Goal: Information Seeking & Learning: Learn about a topic

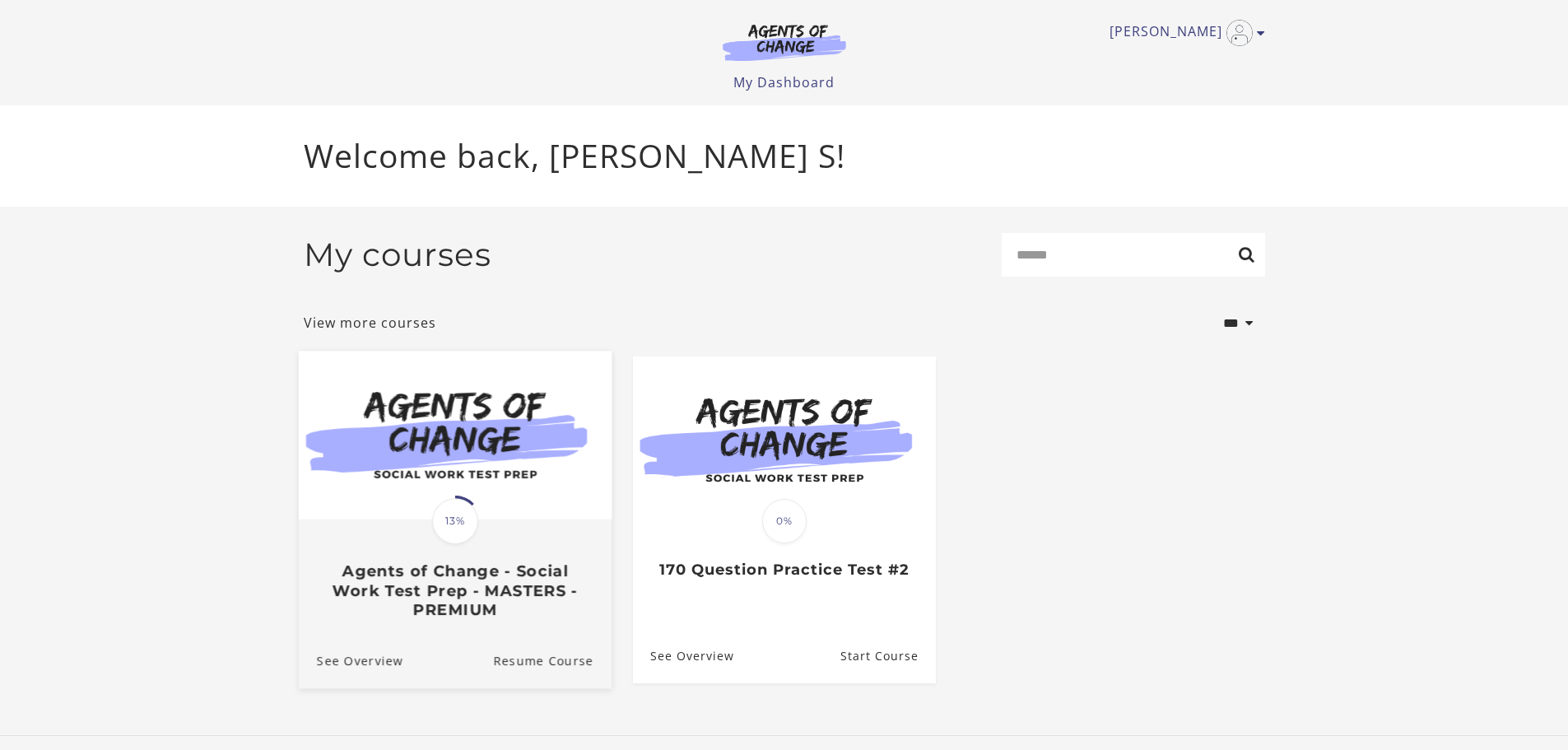
click at [481, 536] on div "Translation missing: en.liquid.partials.dashboard_course_card.progress_descript…" at bounding box center [454, 570] width 313 height 98
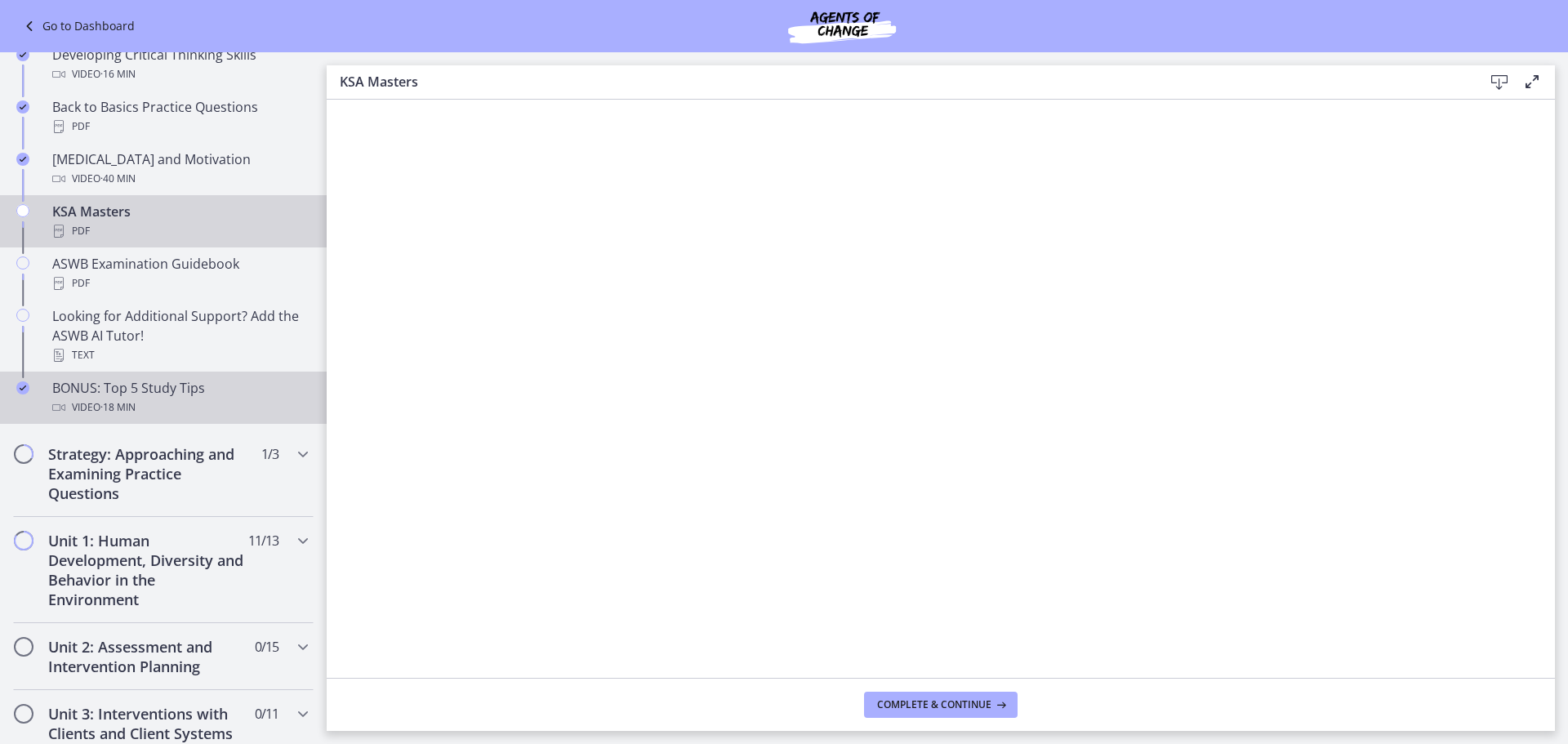
scroll to position [1062, 0]
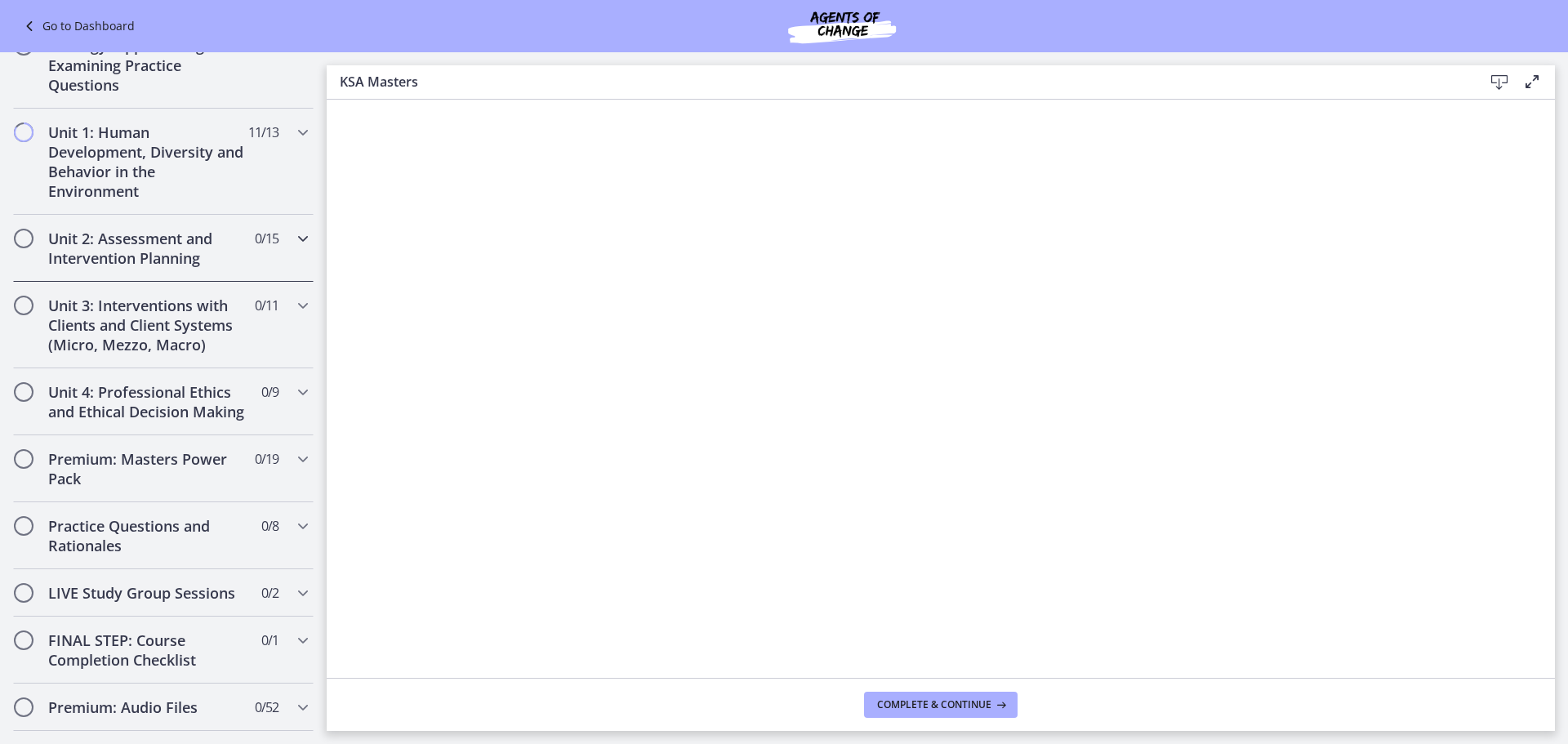
drag, startPoint x: 129, startPoint y: 247, endPoint x: 148, endPoint y: 251, distance: 19.4
click at [129, 247] on h2 "Unit 2: Assessment and Intervention Planning" at bounding box center [148, 248] width 199 height 39
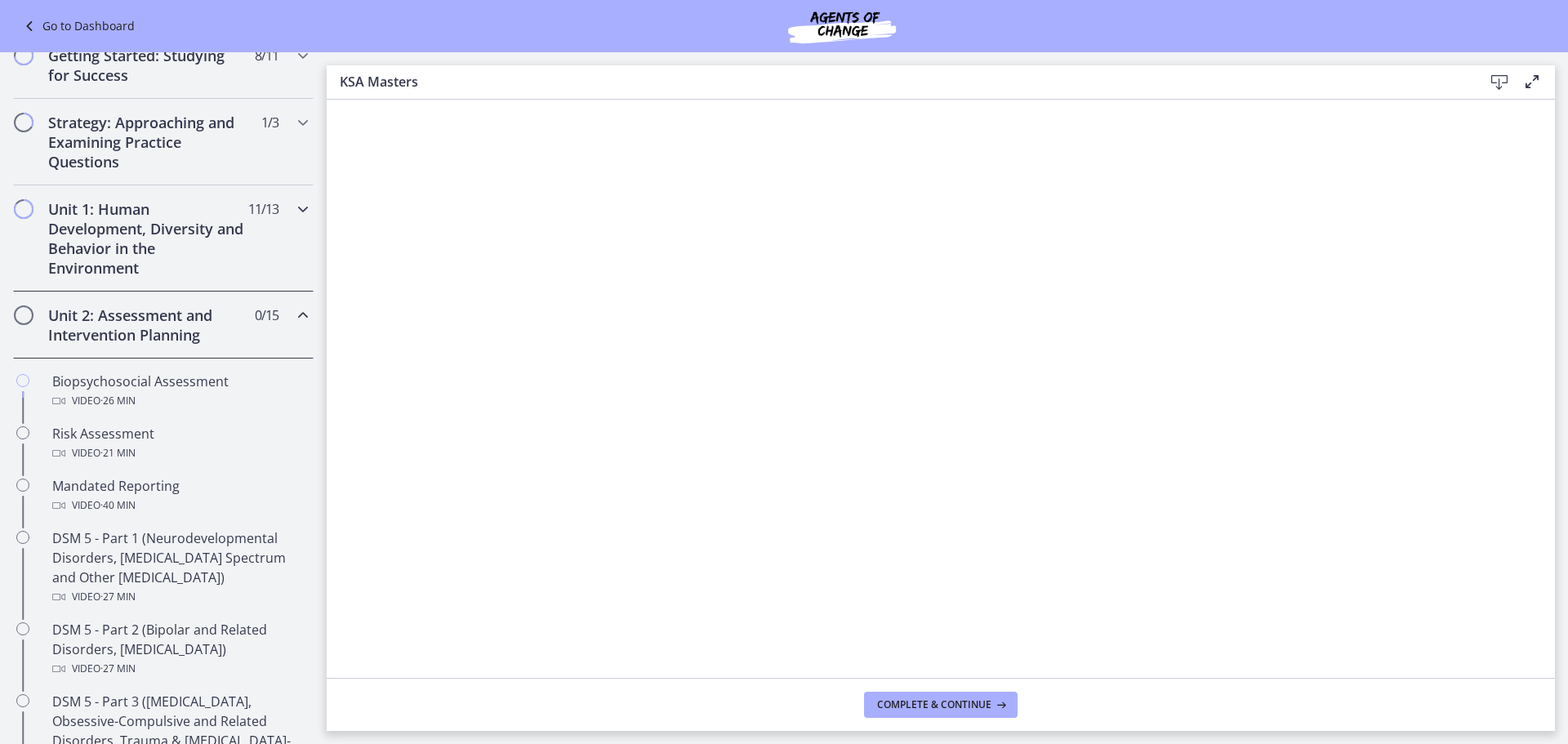
scroll to position [252, 0]
click at [162, 325] on h2 "Unit 2: Assessment and Intervention Planning" at bounding box center [148, 330] width 199 height 39
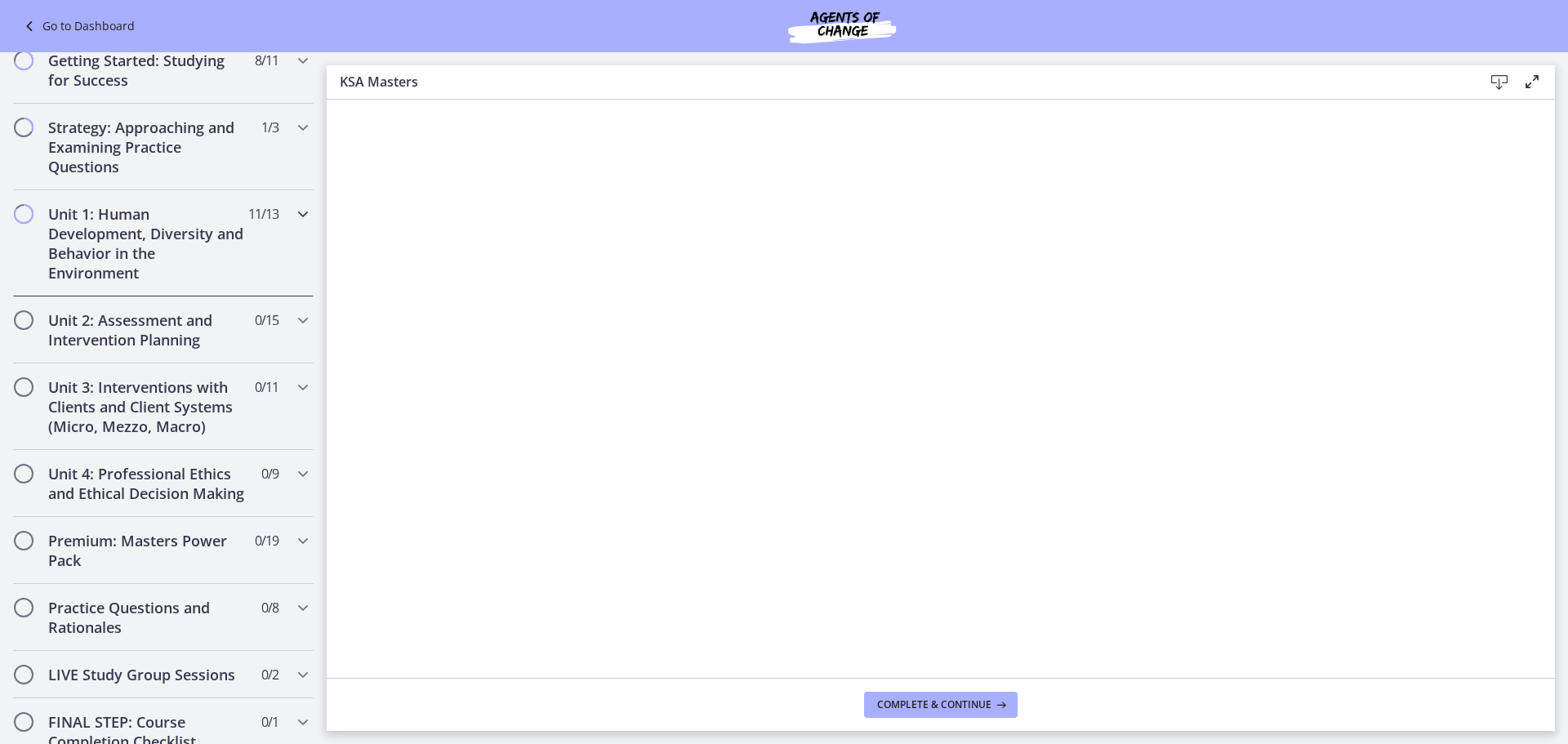
click at [132, 228] on h2 "Unit 1: Human Development, Diversity and Behavior in the Environment" at bounding box center [148, 243] width 199 height 78
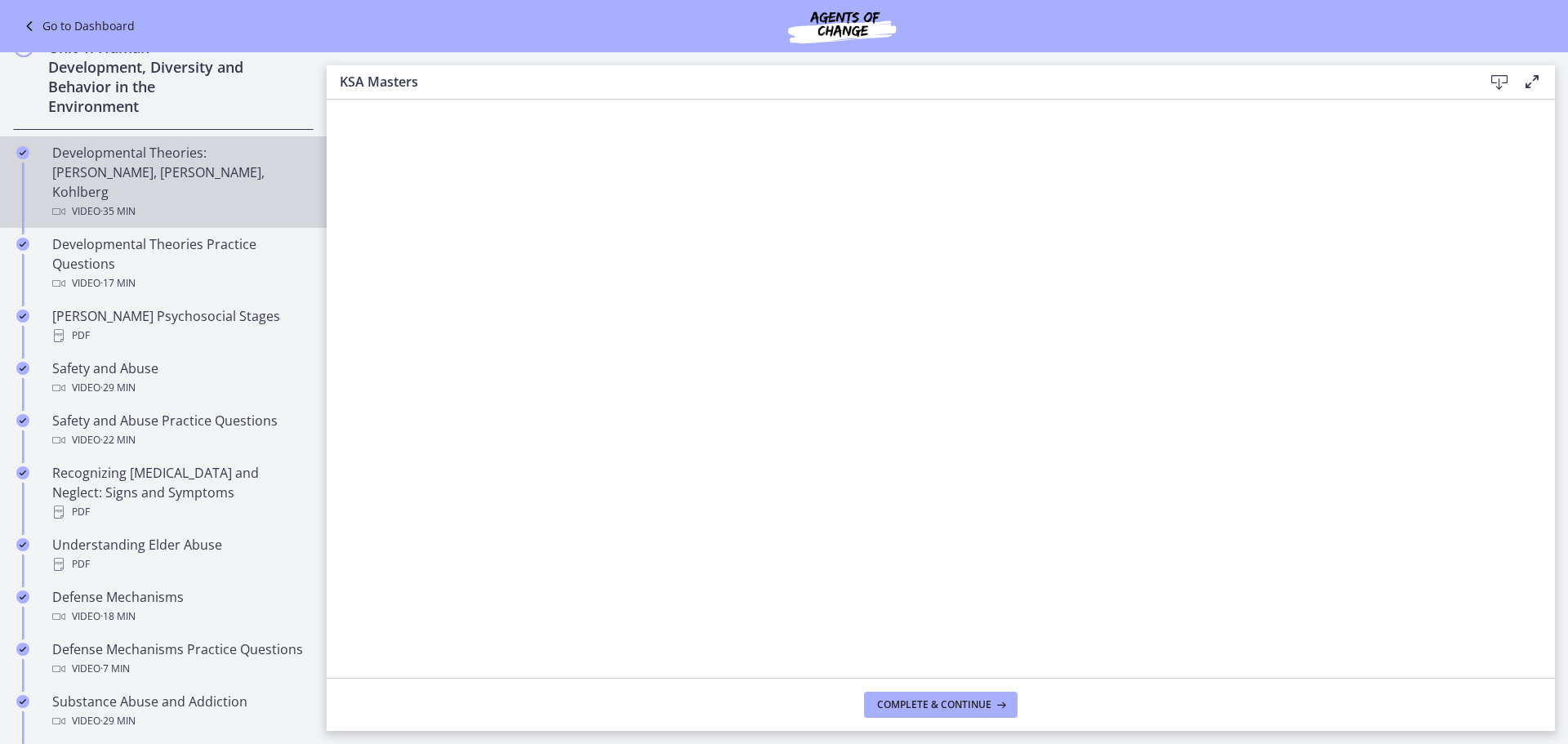
scroll to position [741, 0]
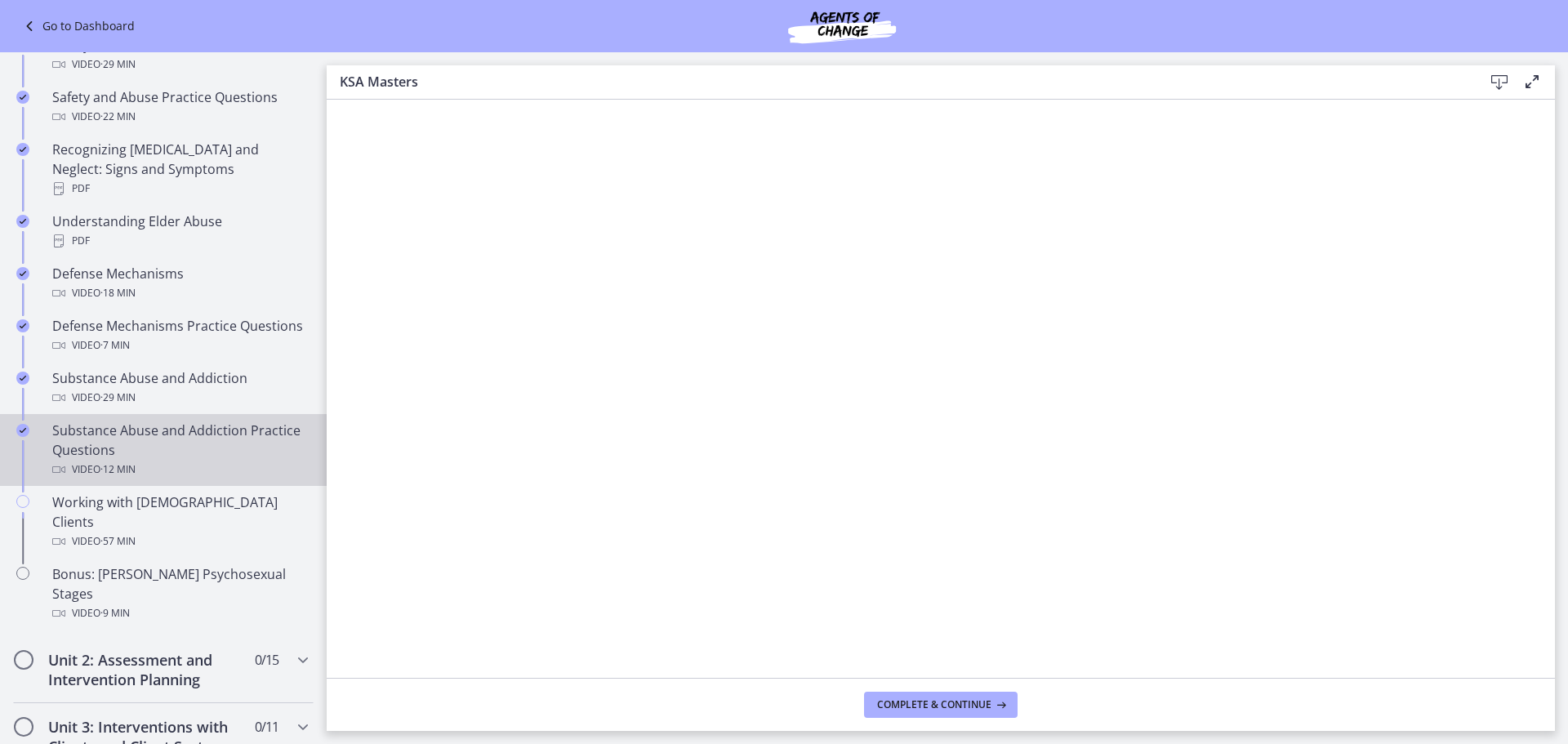
click at [121, 452] on div "Substance Abuse and Addiction Practice Questions Video · 12 min" at bounding box center [179, 449] width 254 height 59
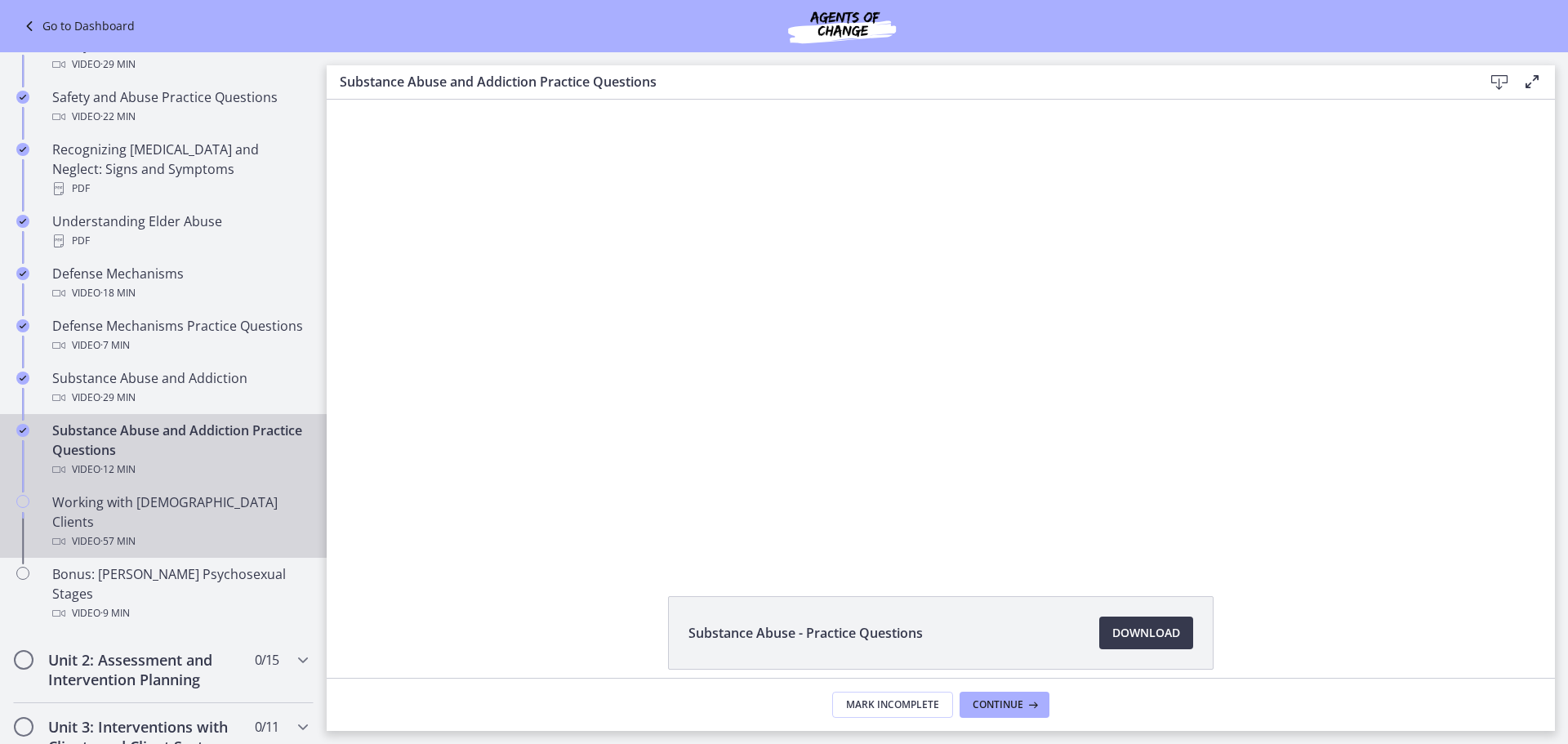
click at [122, 531] on span "· 57 min" at bounding box center [118, 541] width 35 height 20
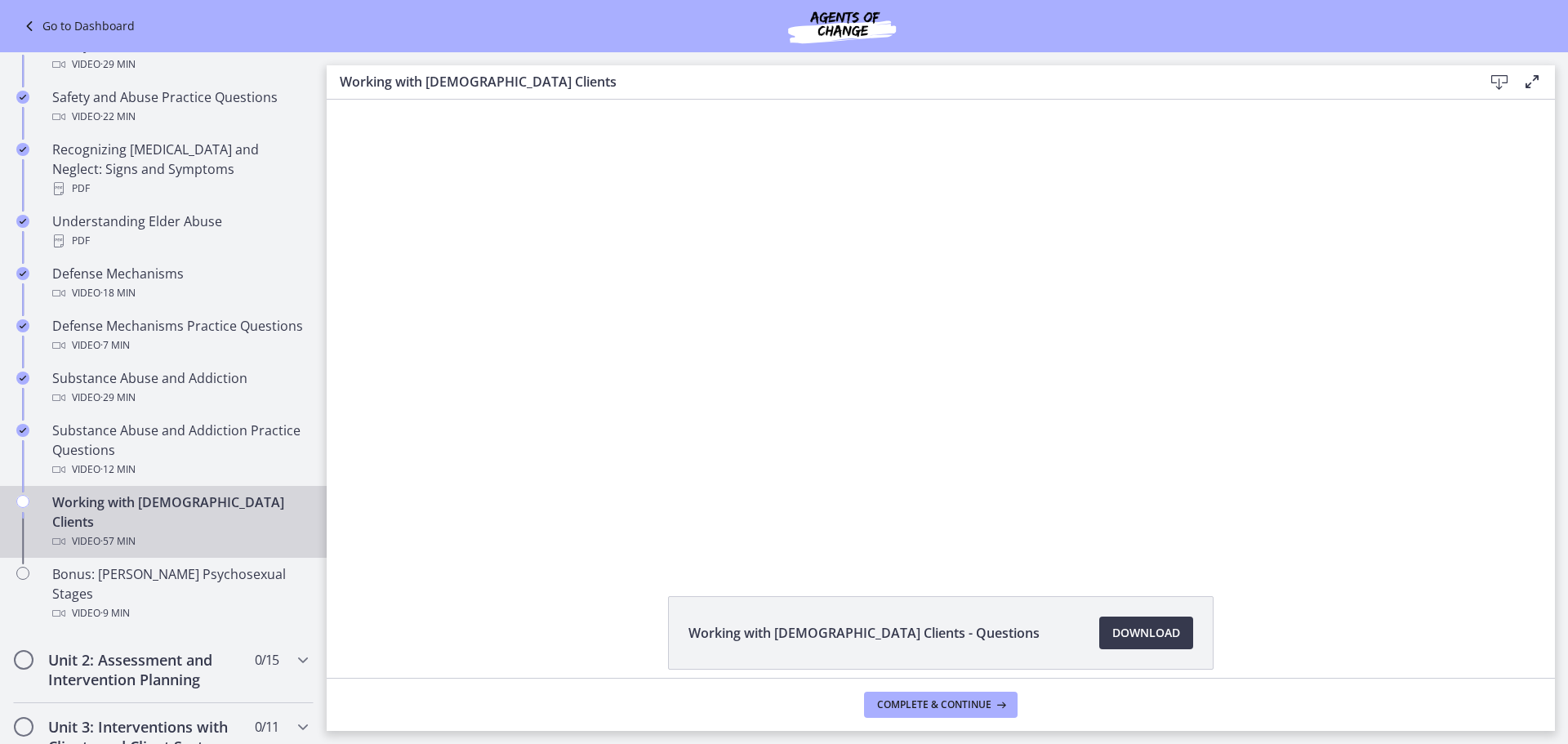
click at [955, 470] on div "Click for sound @keyframes VOLUME_SMALL_WAVE_FLASH { 0% { opacity: 0; } 33% { o…" at bounding box center [941, 329] width 890 height 459
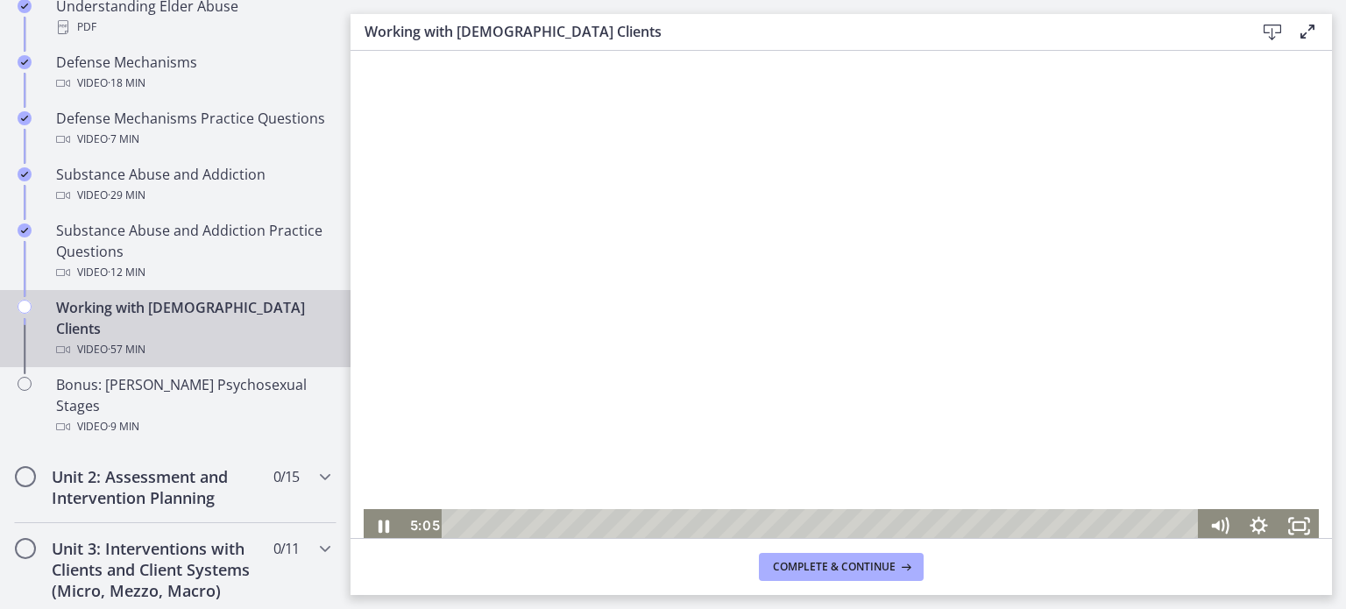
scroll to position [4, 0]
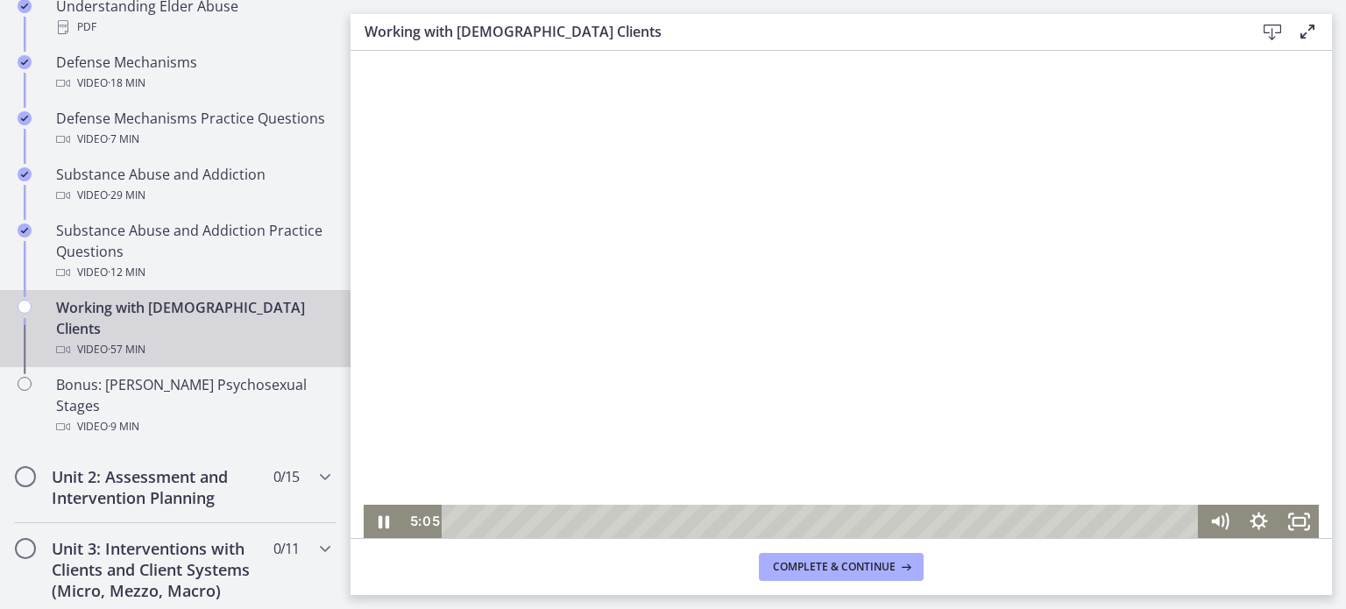
click at [576, 526] on div "Playbar" at bounding box center [822, 522] width 732 height 34
click at [676, 521] on div "17:29" at bounding box center [822, 522] width 732 height 34
drag, startPoint x: 385, startPoint y: 526, endPoint x: 353, endPoint y: 512, distance: 34.2
click at [385, 525] on icon "Pause" at bounding box center [383, 522] width 39 height 34
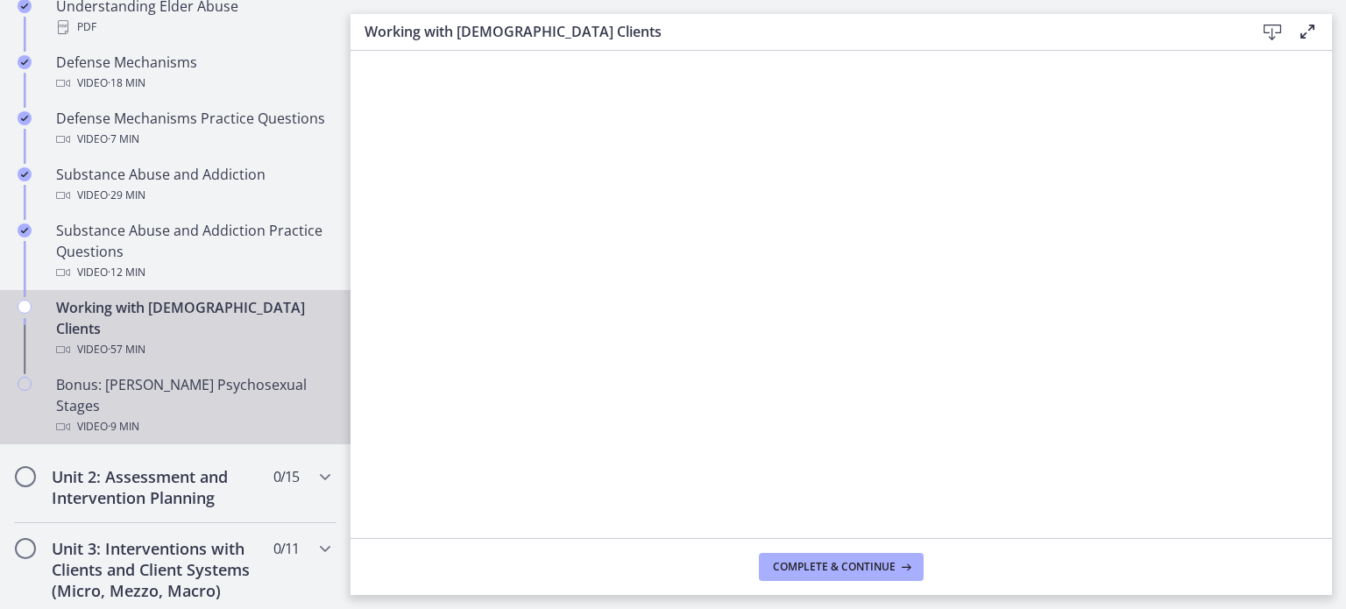
click at [167, 374] on div "Bonus: [PERSON_NAME] Psychosexual Stages Video · 9 min" at bounding box center [192, 405] width 273 height 63
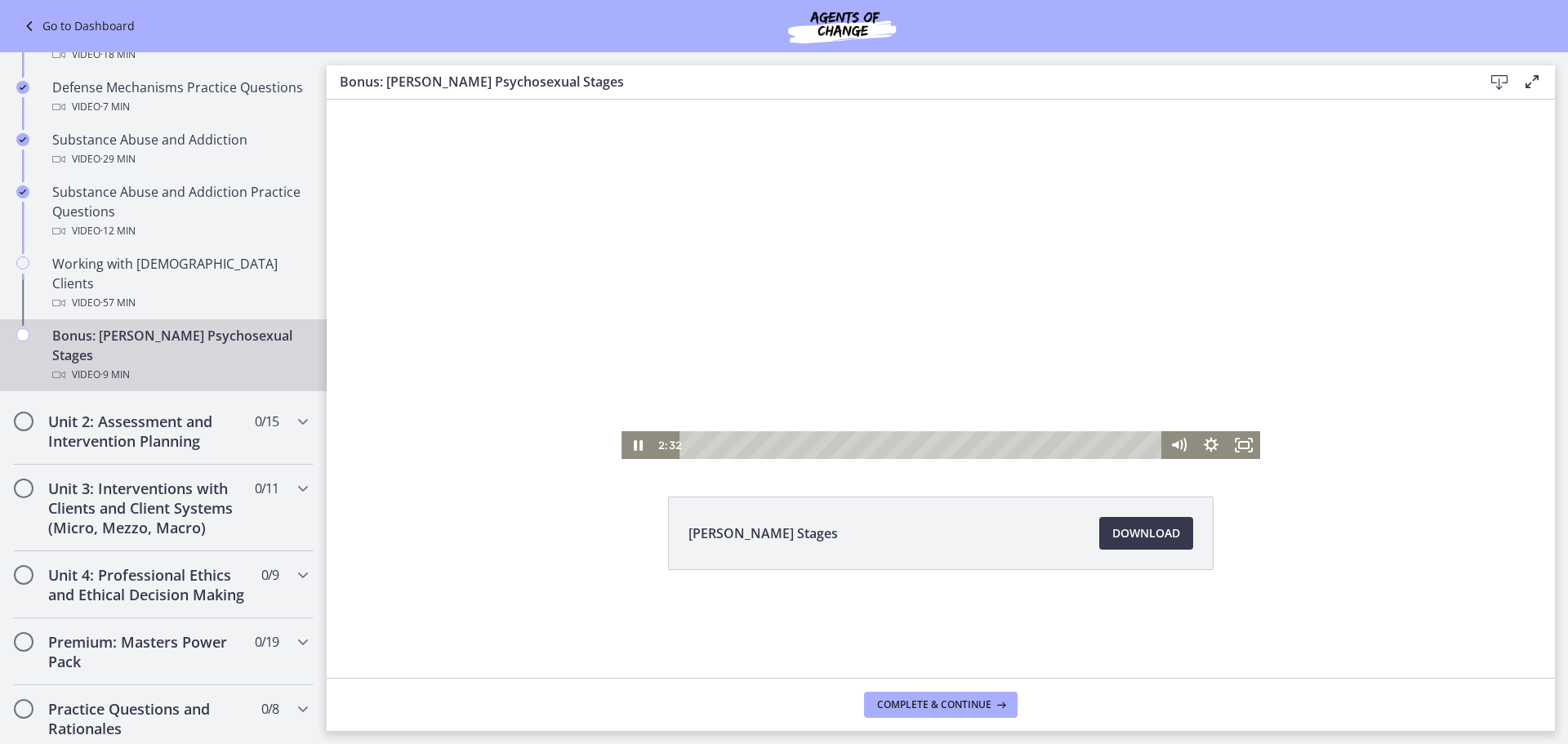
scroll to position [905, 0]
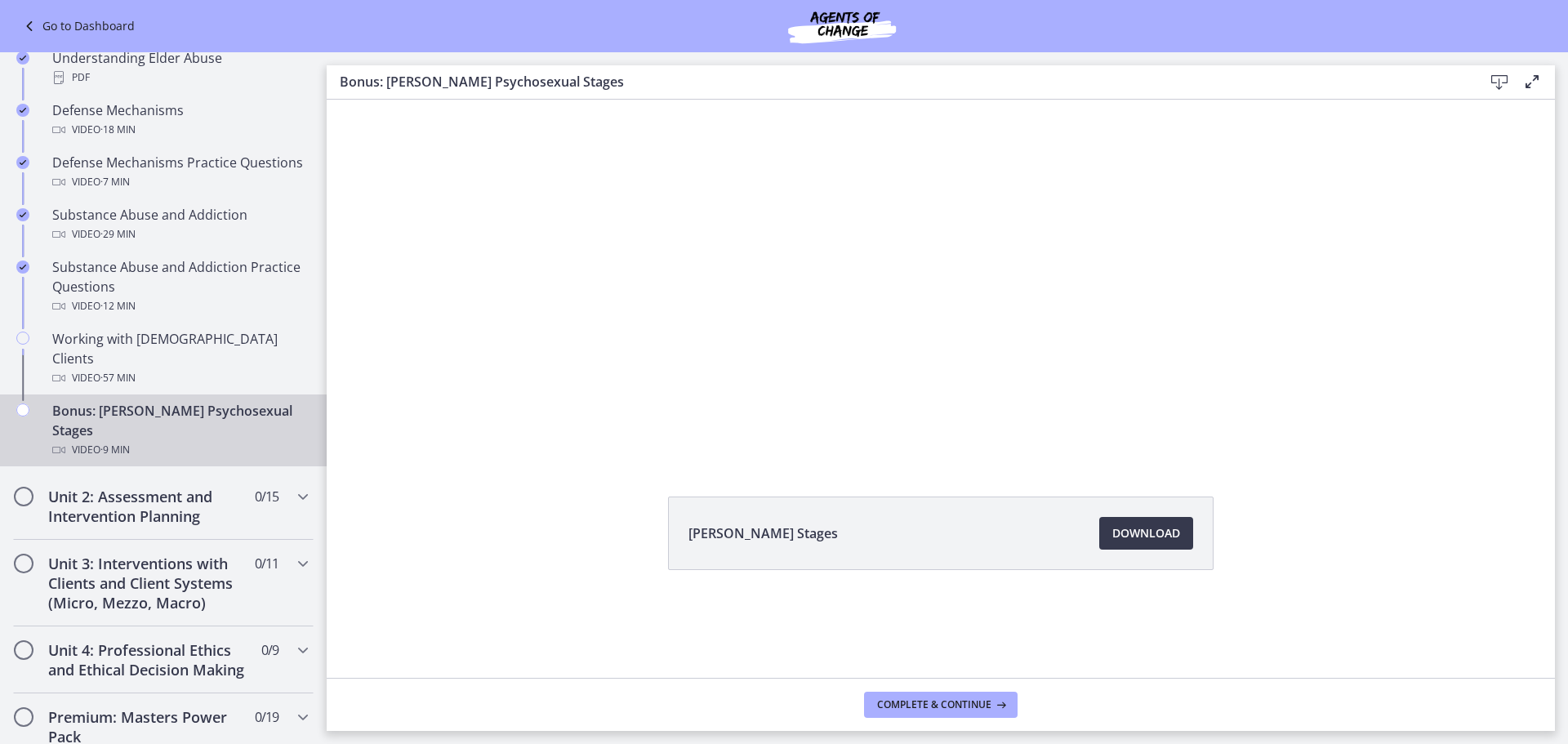
click at [1395, 229] on div "Click for sound @keyframes VOLUME_SMALL_WAVE_FLASH { 0% { opacity: 0; } 33% { o…" at bounding box center [941, 279] width 1229 height 359
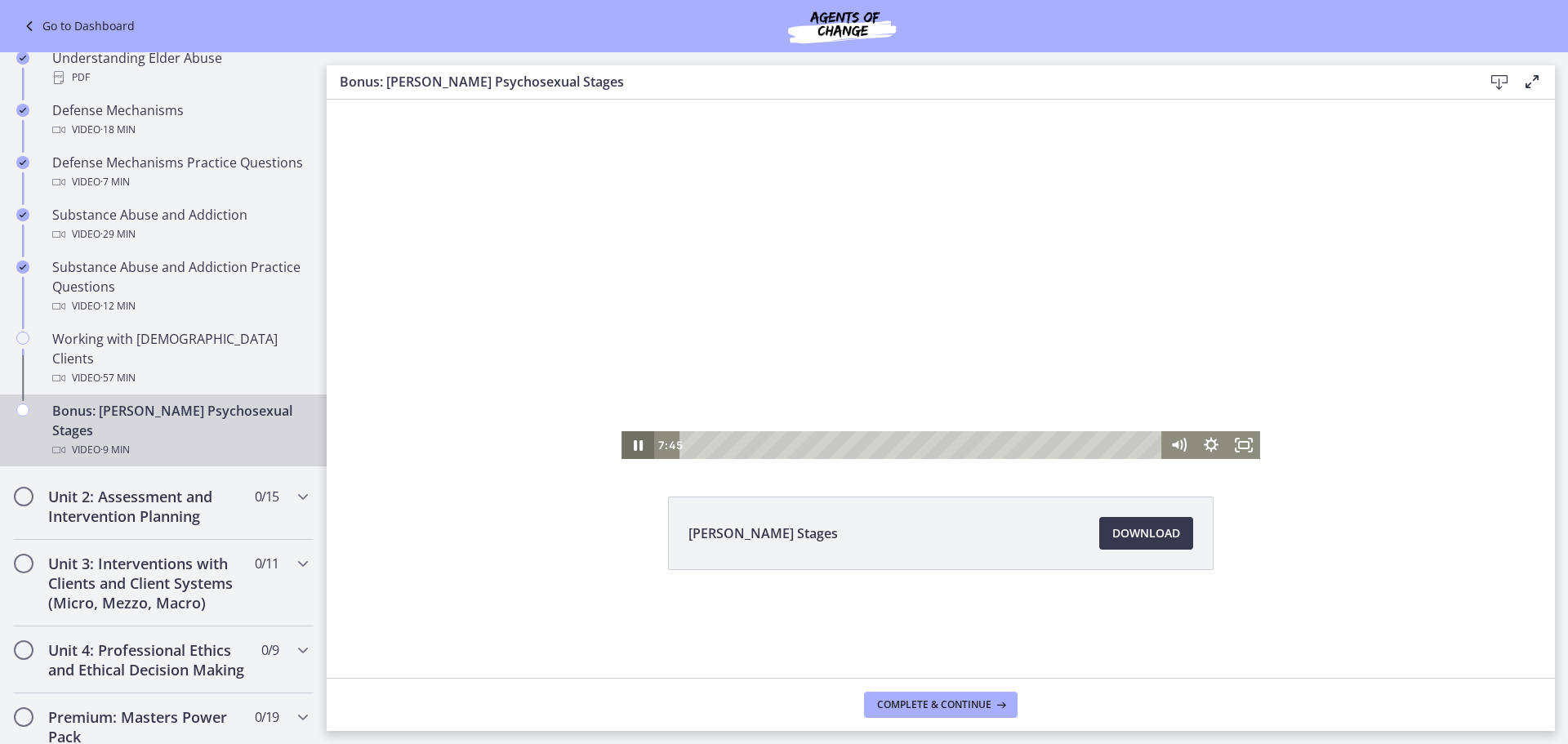
click at [636, 445] on icon "Pause" at bounding box center [639, 445] width 9 height 10
click at [638, 439] on icon "Play Video" at bounding box center [639, 446] width 33 height 28
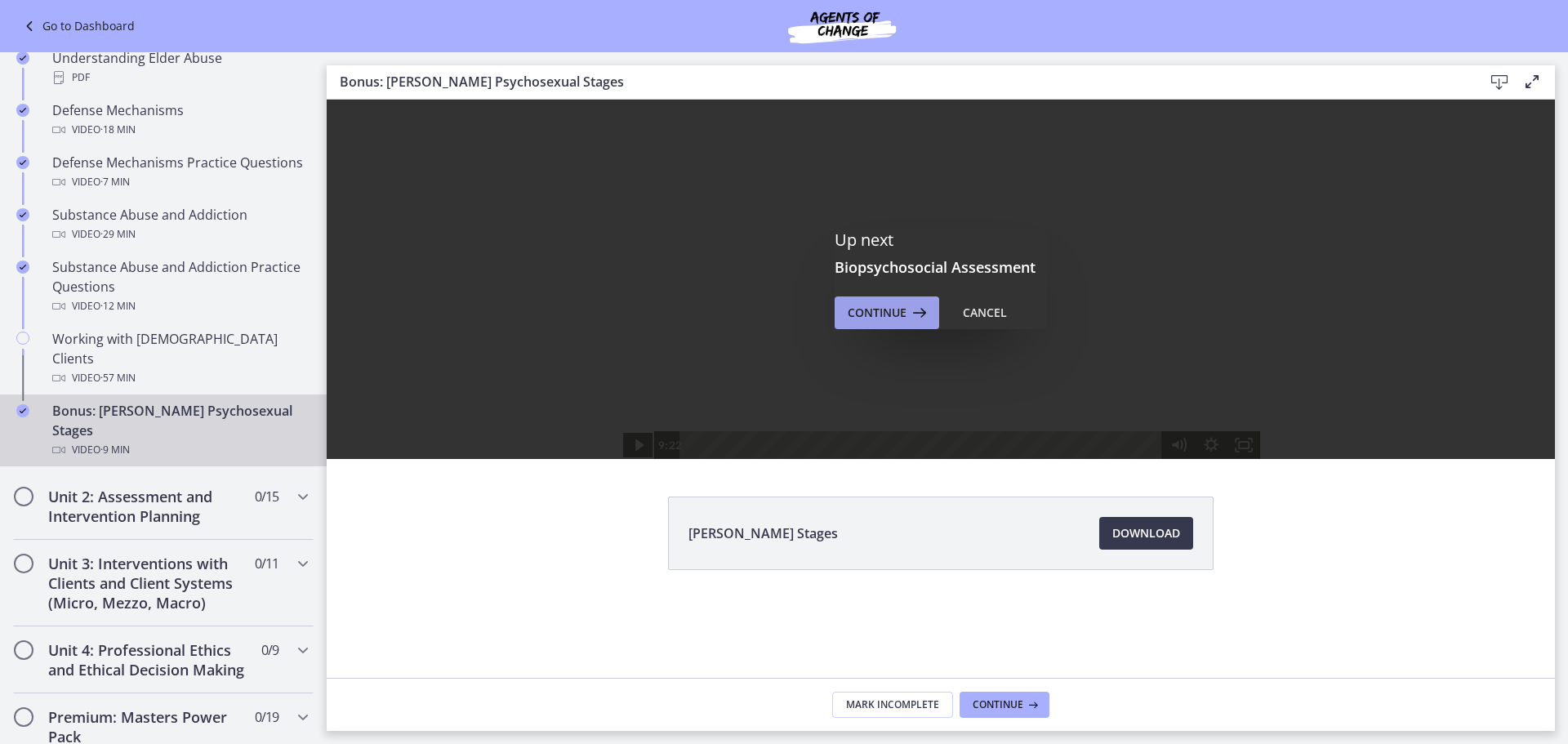
click at [868, 310] on span "Continue" at bounding box center [876, 312] width 59 height 20
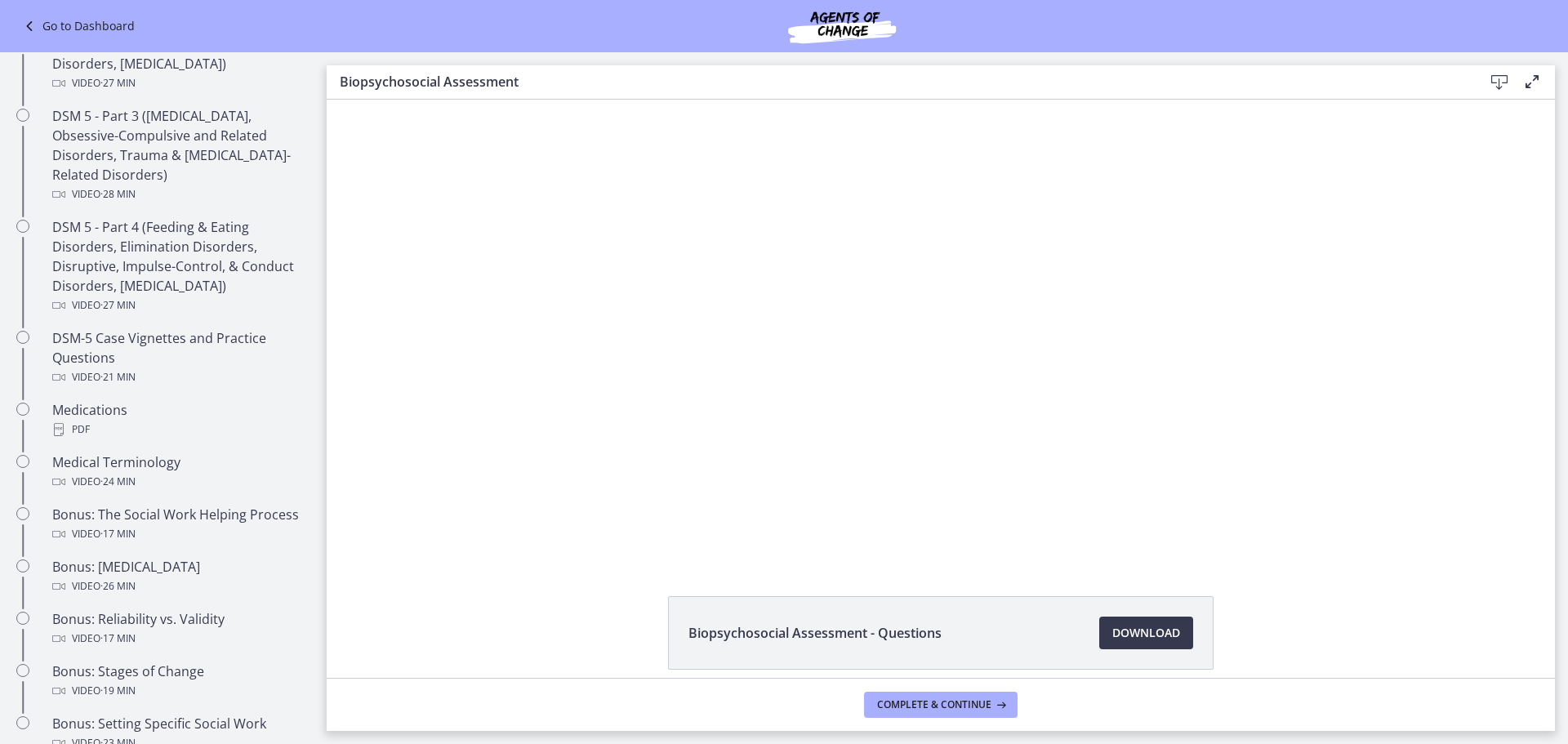
scroll to position [823, 0]
